Goal: Task Accomplishment & Management: Manage account settings

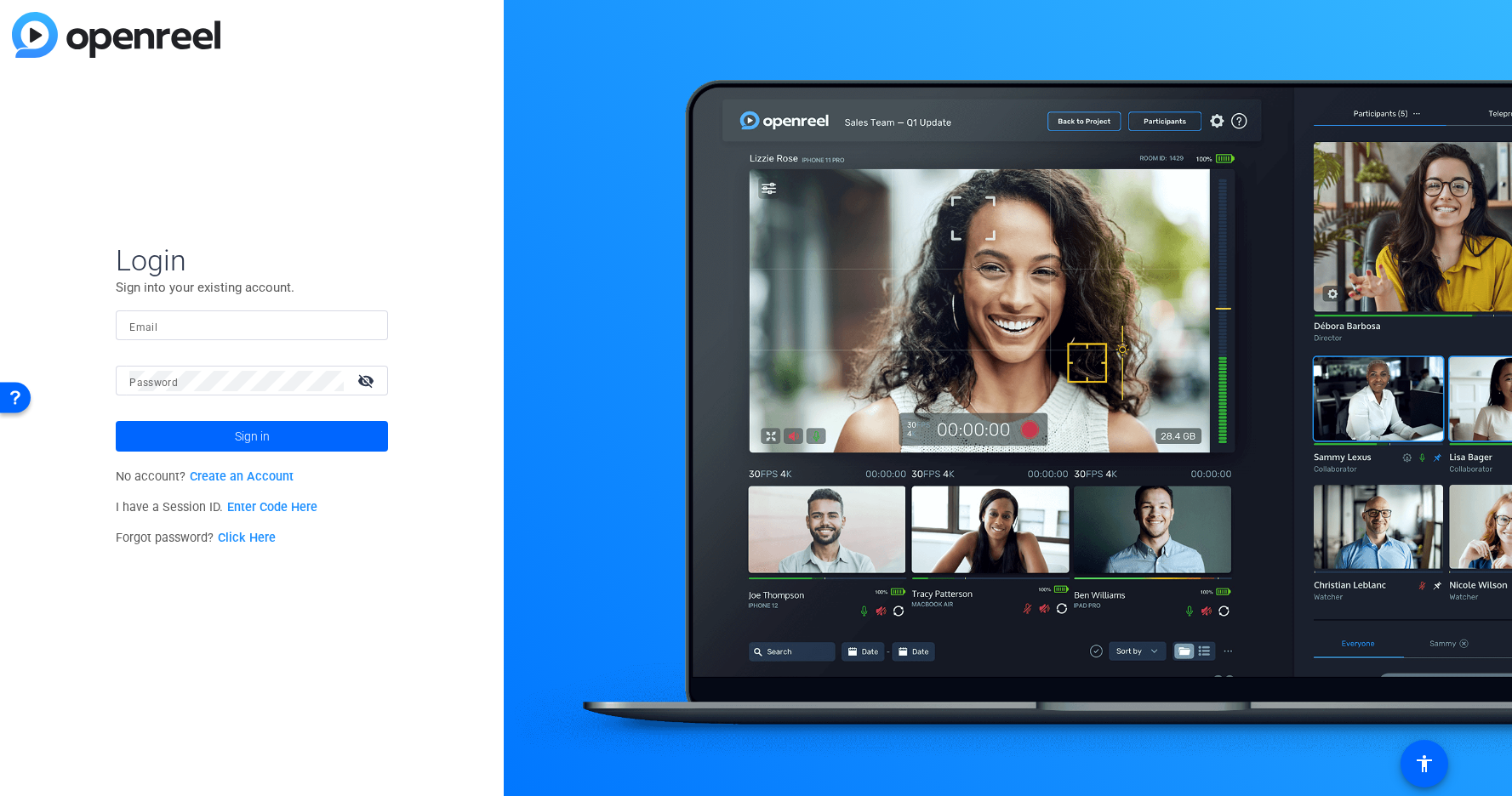
click at [187, 324] on input "Email" at bounding box center [251, 326] width 245 height 20
paste input "[EMAIL_ADDRESS][DOMAIN_NAME]"
type input "[EMAIL_ADDRESS][DOMAIN_NAME]"
click at [232, 435] on span at bounding box center [251, 436] width 272 height 41
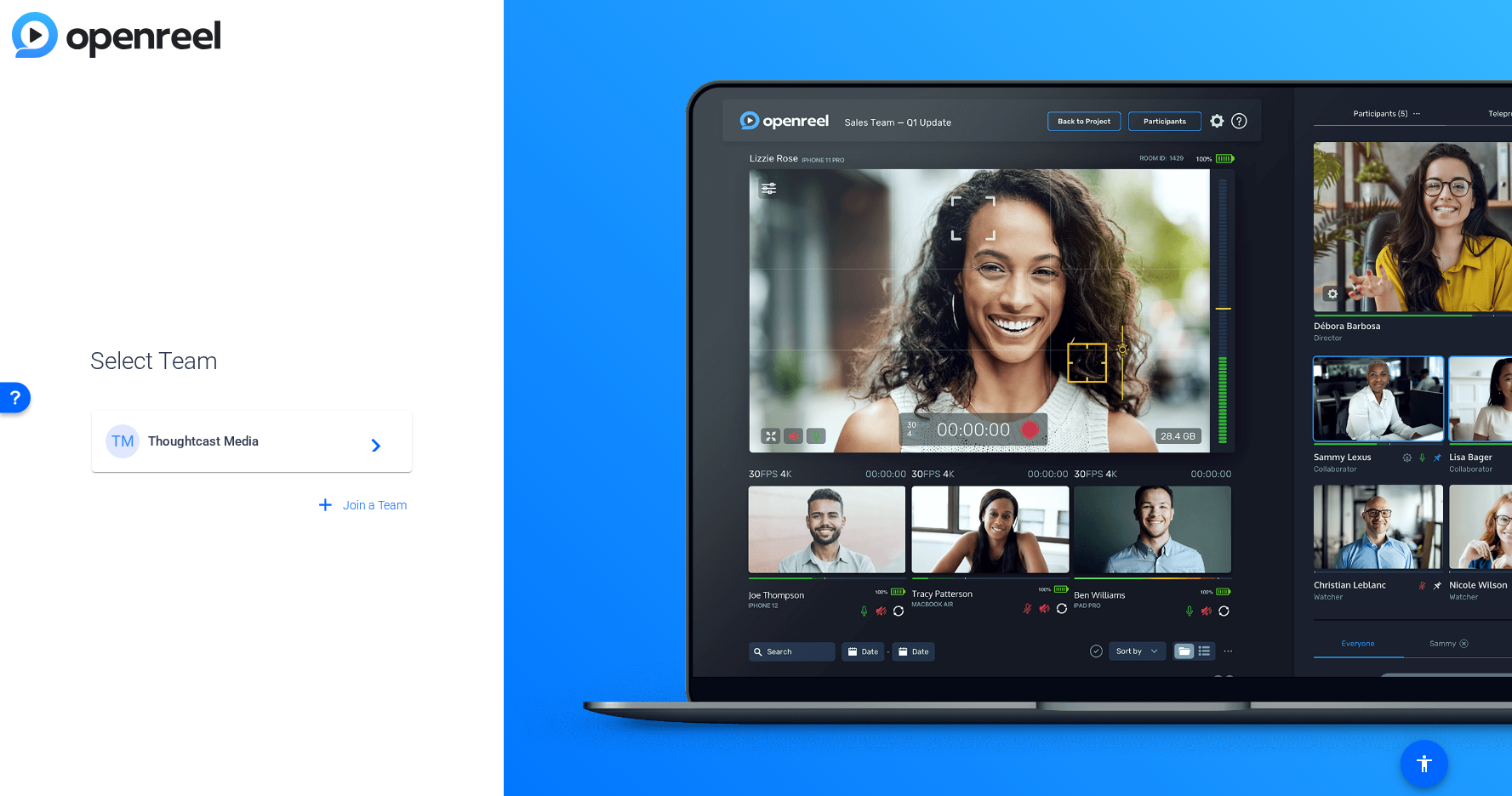
click at [207, 429] on div "TM Thoughtcast Media navigate_next" at bounding box center [251, 441] width 293 height 34
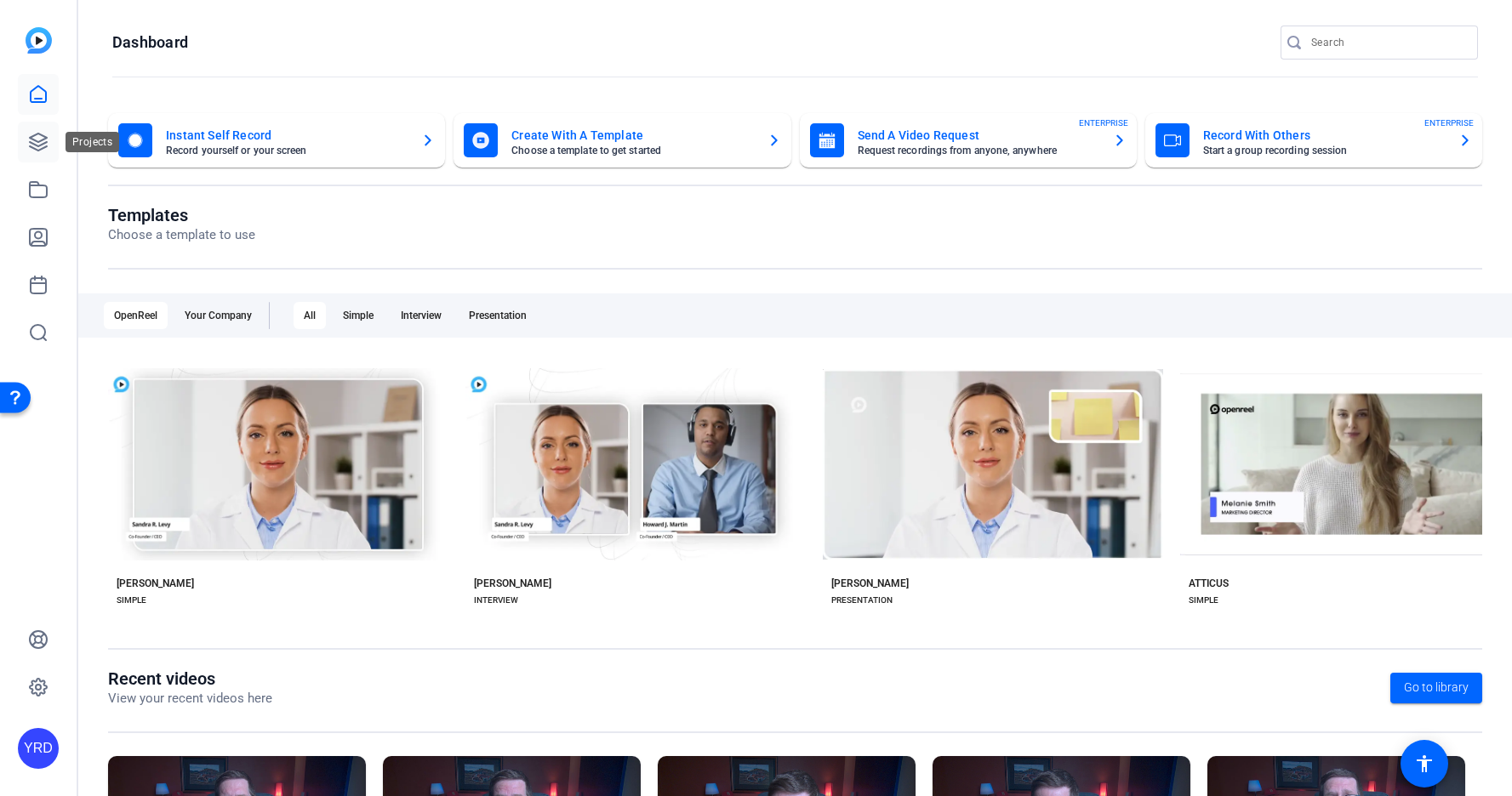
click at [48, 140] on link at bounding box center [38, 142] width 41 height 41
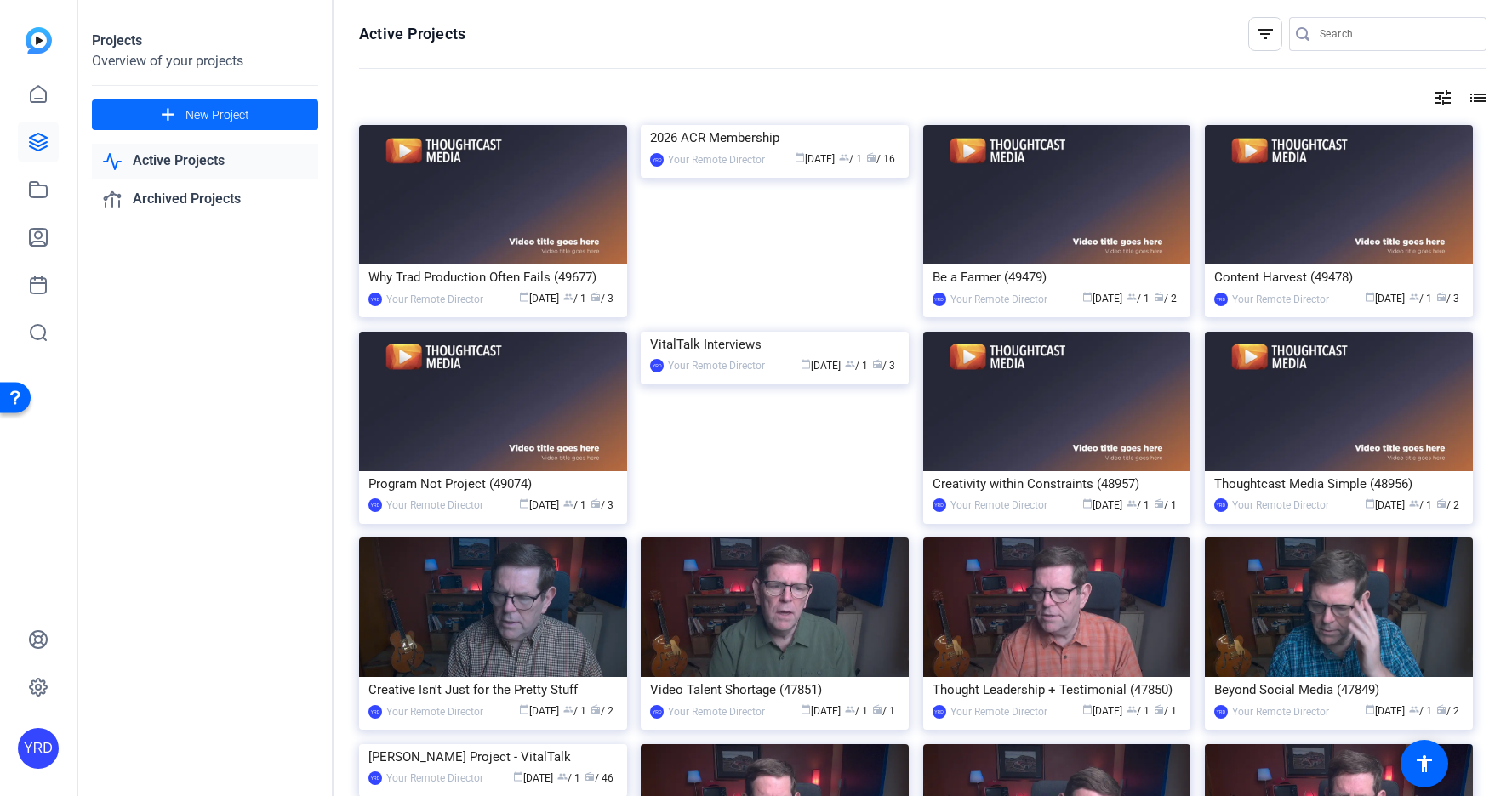
click at [266, 118] on span at bounding box center [204, 115] width 226 height 41
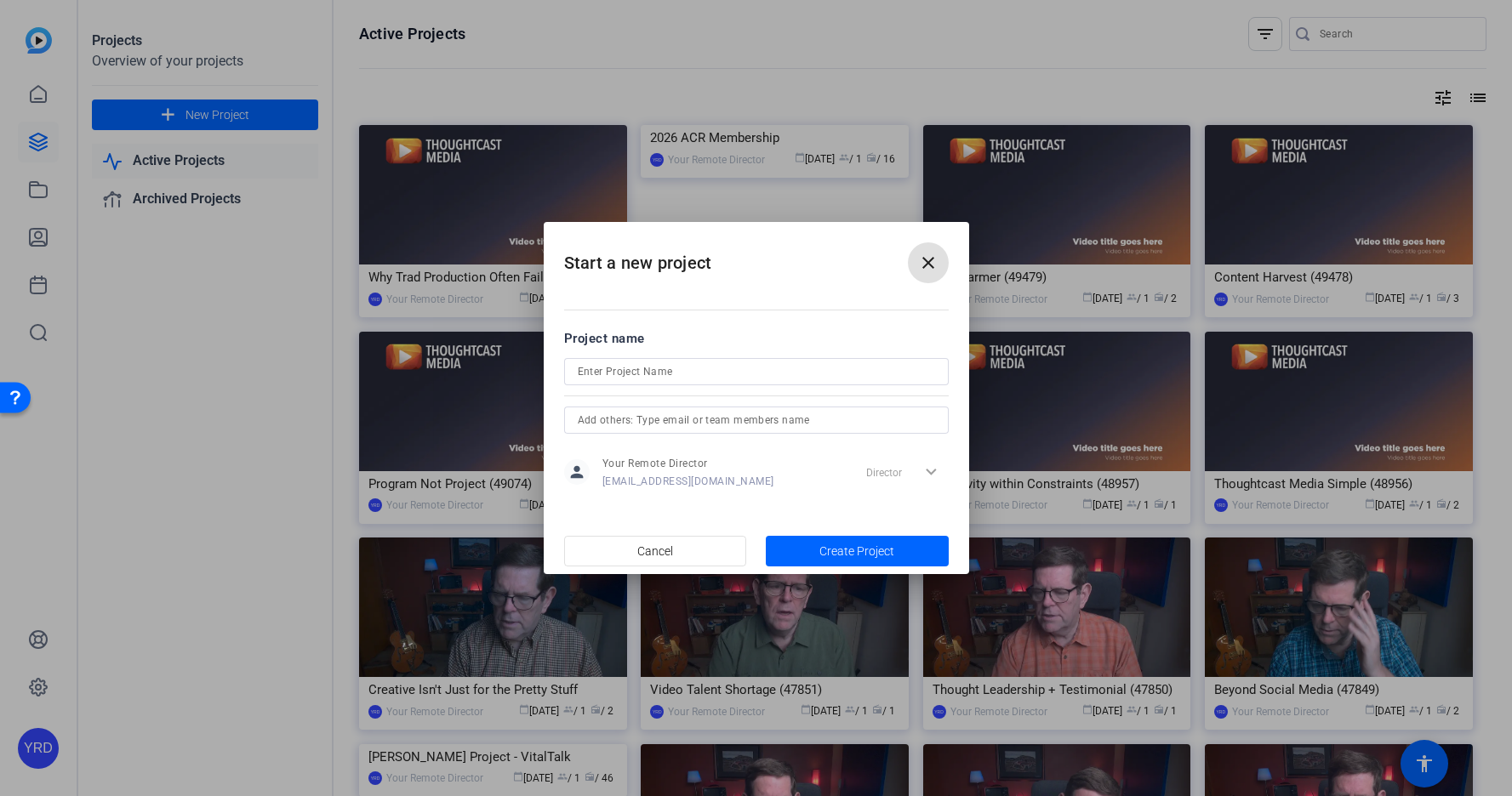
click at [695, 375] on input at bounding box center [756, 371] width 357 height 20
paste input "Cantarus"
type input "Cantarus"
click at [816, 548] on span "button" at bounding box center [857, 551] width 183 height 41
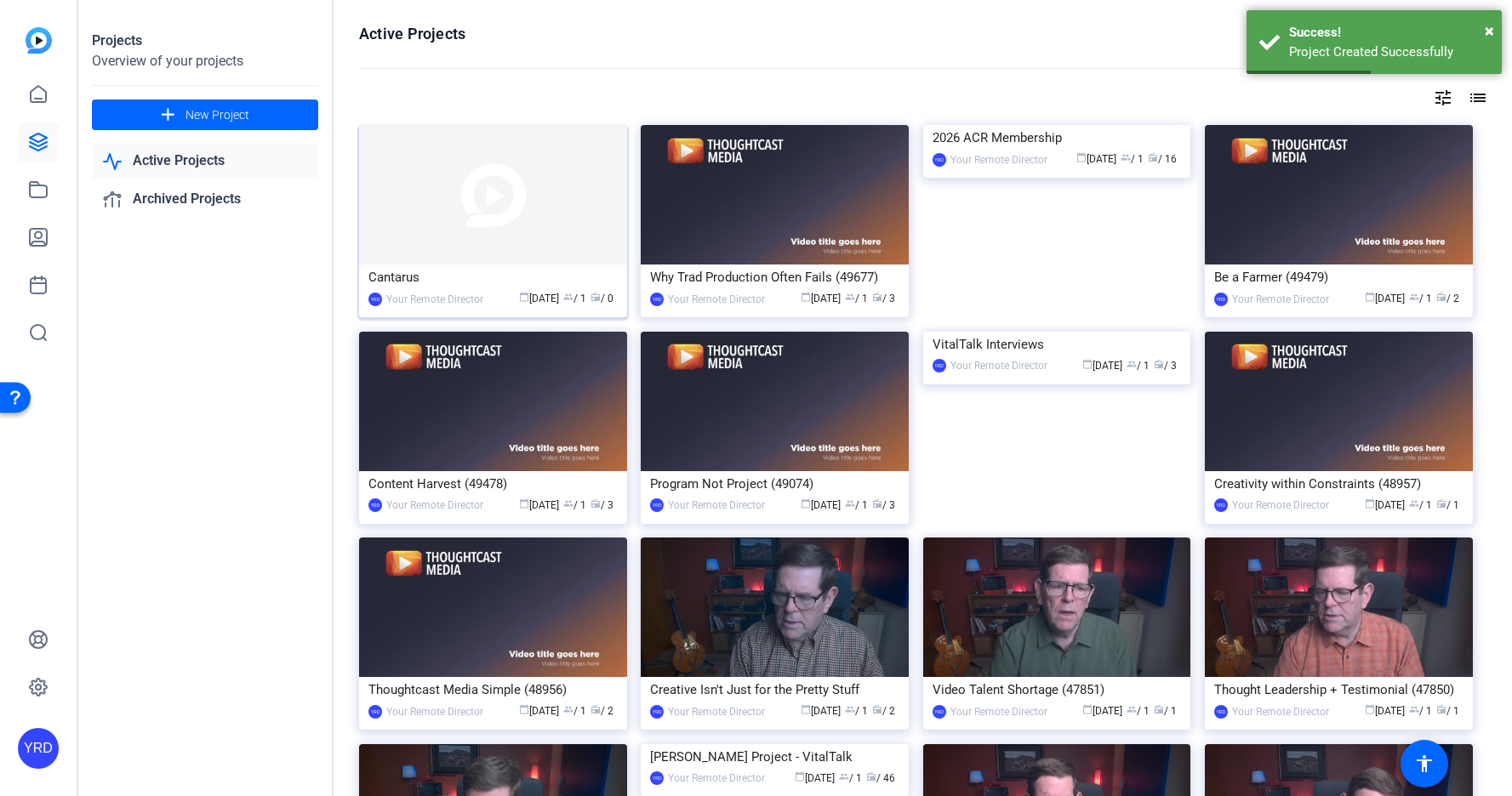
click at [554, 234] on img at bounding box center [493, 194] width 268 height 139
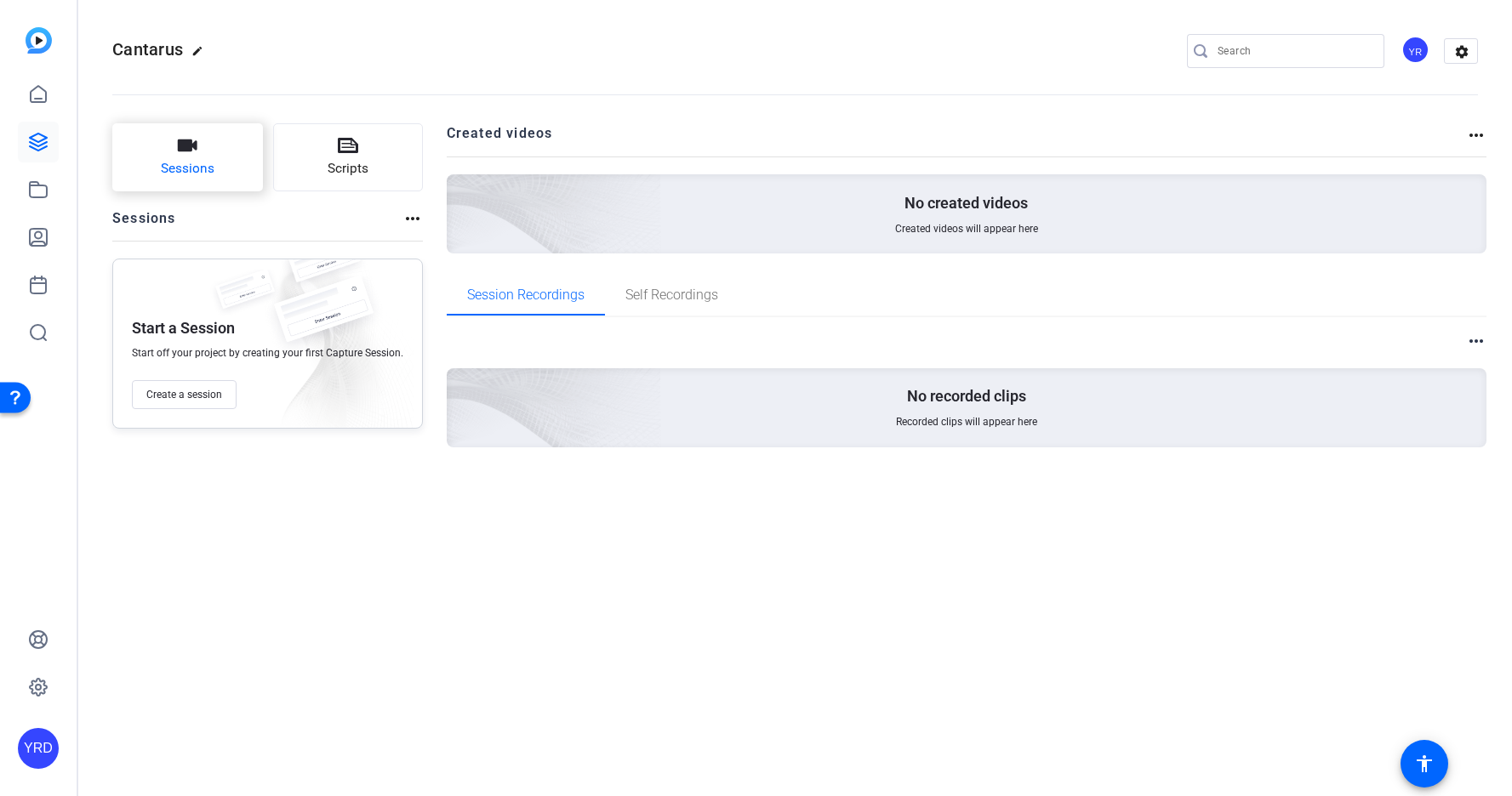
click at [211, 145] on button "Sessions" at bounding box center [187, 158] width 151 height 68
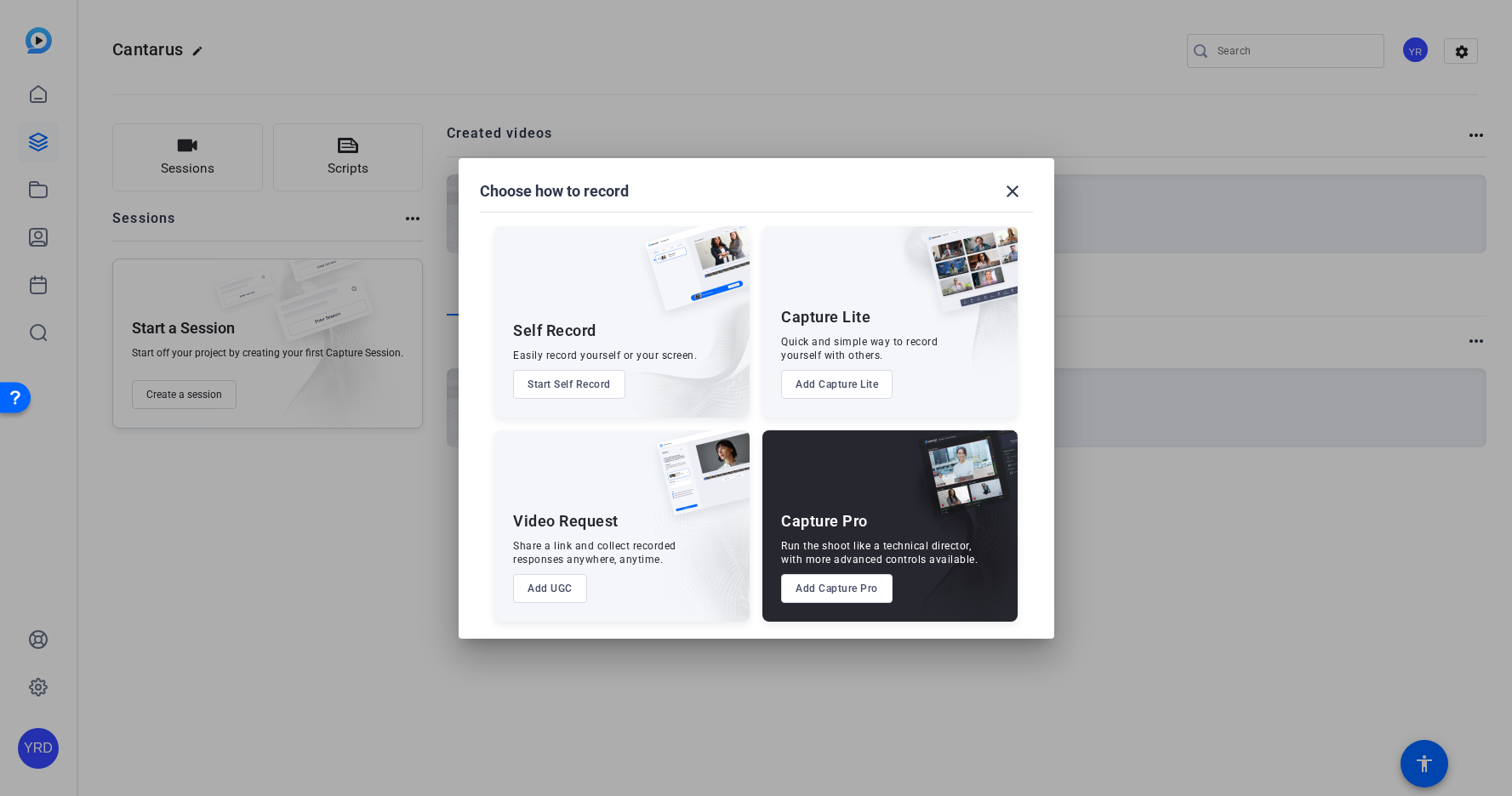
click at [803, 588] on button "Add Capture Pro" at bounding box center [836, 588] width 112 height 29
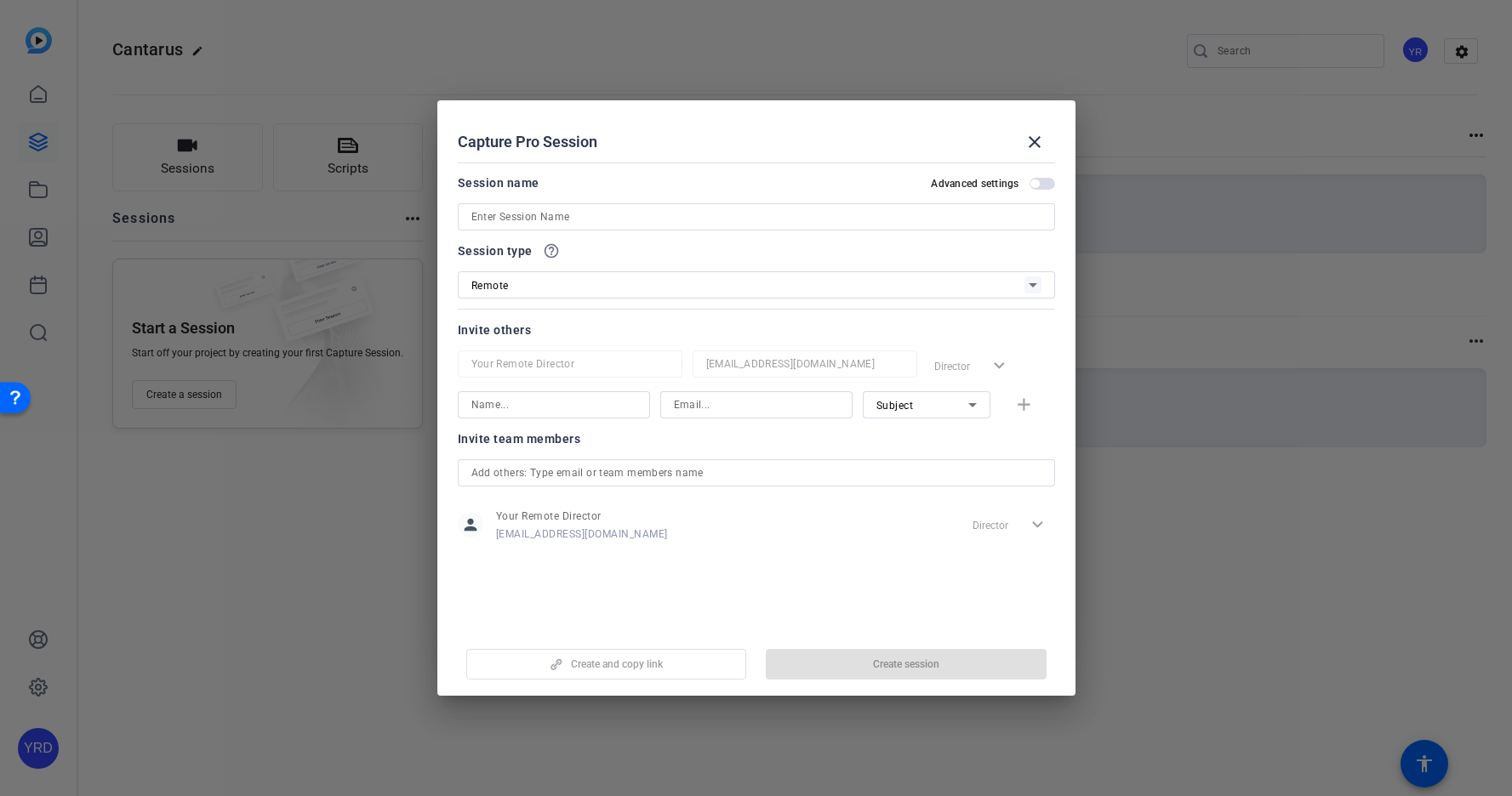
click at [695, 218] on input at bounding box center [756, 217] width 570 height 20
paste input "[PERSON_NAME]"
type input "[PERSON_NAME]"
click at [865, 660] on span "button" at bounding box center [906, 664] width 281 height 41
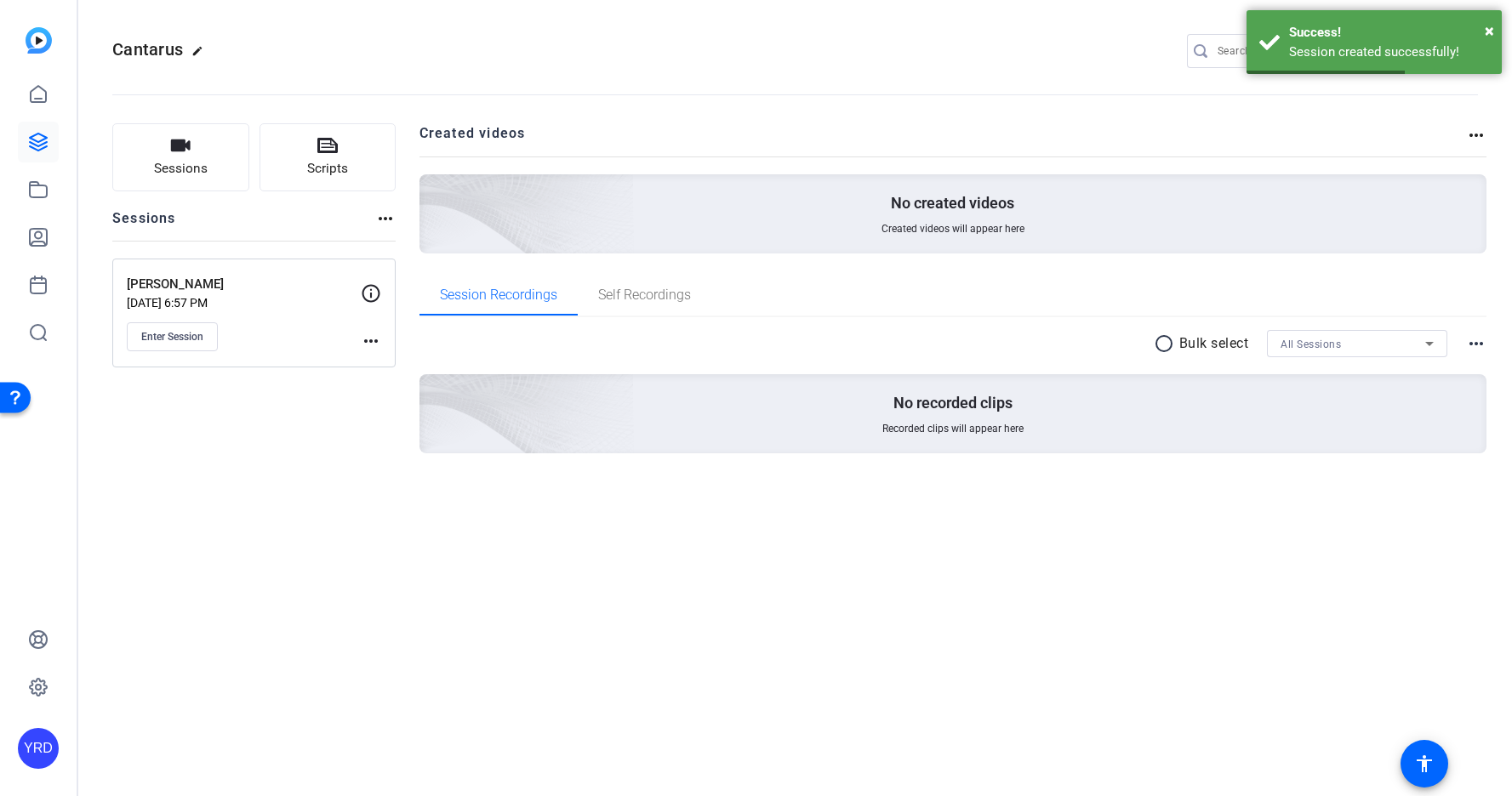
click at [370, 332] on mat-icon "more_horiz" at bounding box center [371, 341] width 20 height 20
click at [393, 366] on span "Edit Session" at bounding box center [413, 366] width 78 height 20
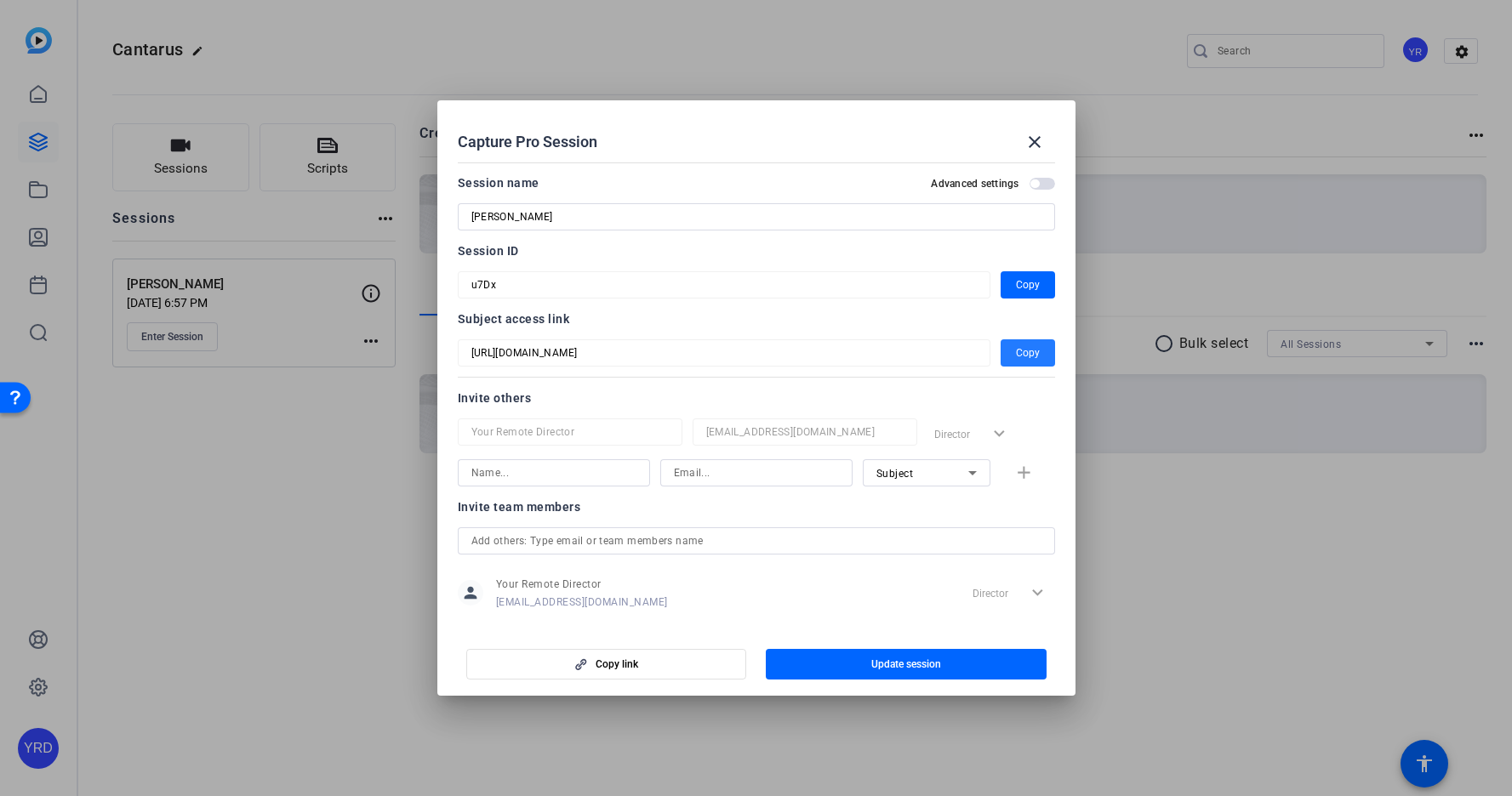
click at [1019, 356] on span "Copy" at bounding box center [1028, 353] width 24 height 20
